Goal: Task Accomplishment & Management: Manage account settings

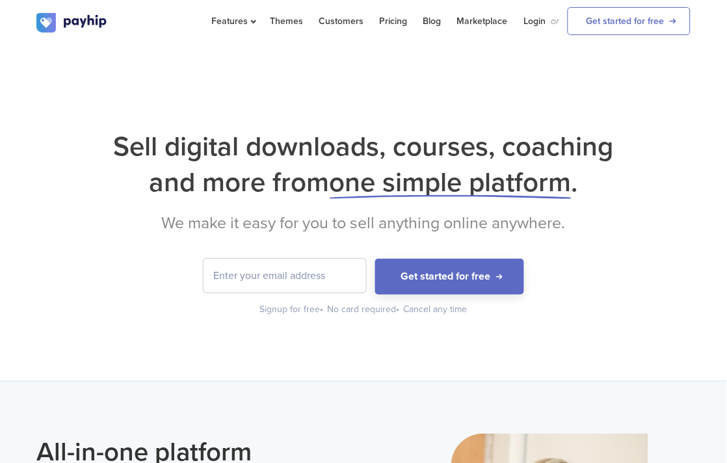
click at [654, 298] on div "Get started for free Signup for free • No card required • Cancel any time" at bounding box center [363, 287] width 654 height 57
click at [538, 26] on link "Login" at bounding box center [535, 21] width 22 height 42
